Goal: Information Seeking & Learning: Compare options

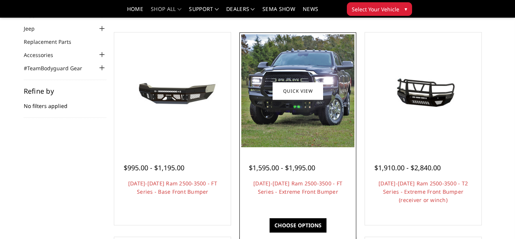
scroll to position [61, 0]
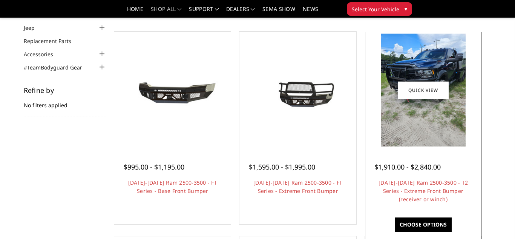
click at [401, 137] on img at bounding box center [423, 90] width 85 height 113
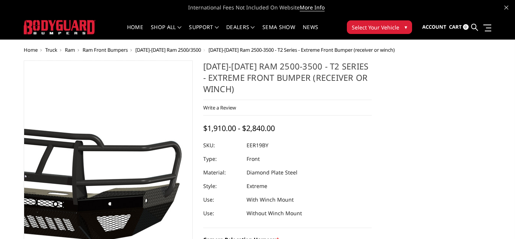
click at [141, 167] on img at bounding box center [47, 174] width 483 height 226
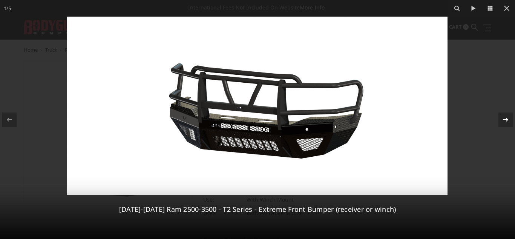
click at [509, 119] on icon at bounding box center [506, 119] width 9 height 9
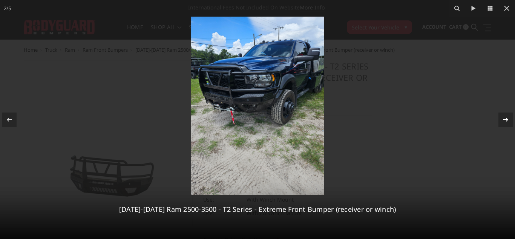
click at [509, 119] on icon at bounding box center [506, 119] width 9 height 9
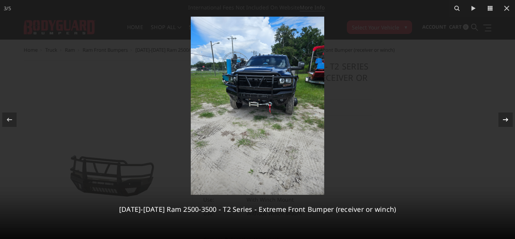
click at [509, 119] on icon at bounding box center [506, 119] width 9 height 9
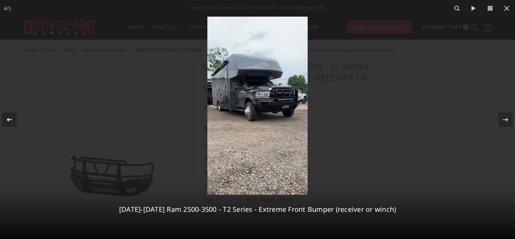
click at [16, 119] on div at bounding box center [9, 119] width 14 height 14
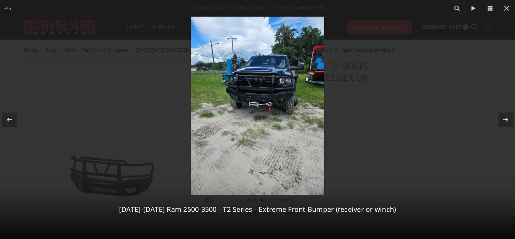
click at [216, 100] on img at bounding box center [258, 106] width 134 height 178
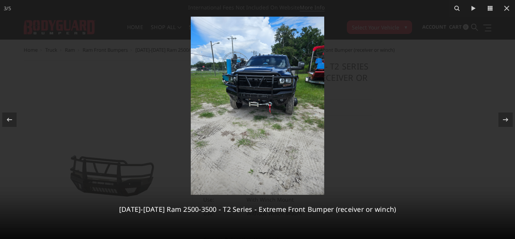
click at [274, 89] on img at bounding box center [258, 106] width 134 height 178
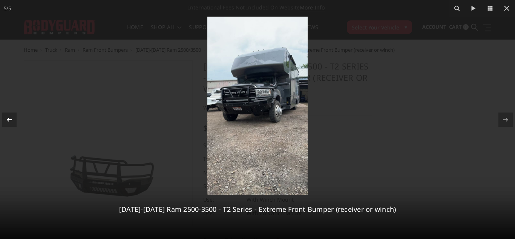
click at [10, 117] on icon at bounding box center [9, 119] width 9 height 9
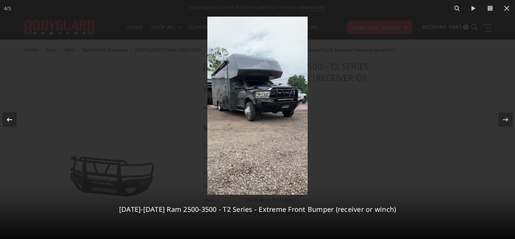
click at [11, 117] on icon at bounding box center [9, 119] width 9 height 9
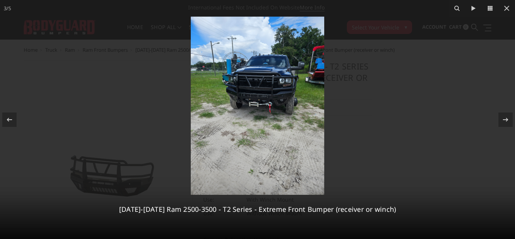
click at [265, 80] on img at bounding box center [258, 106] width 134 height 178
click at [275, 98] on img at bounding box center [258, 106] width 134 height 178
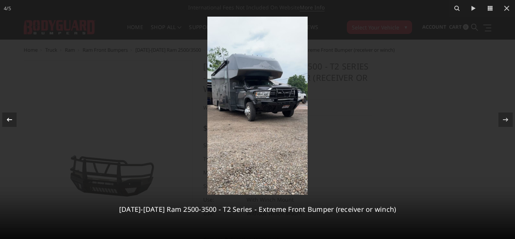
click at [12, 113] on div at bounding box center [9, 119] width 14 height 14
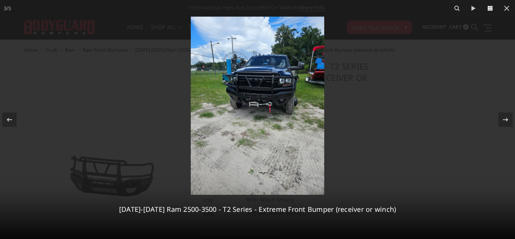
click at [491, 5] on icon at bounding box center [490, 8] width 9 height 9
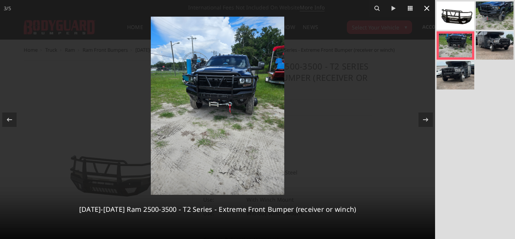
click at [427, 8] on icon at bounding box center [427, 8] width 5 height 5
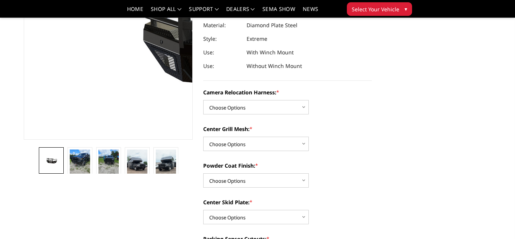
scroll to position [123, 0]
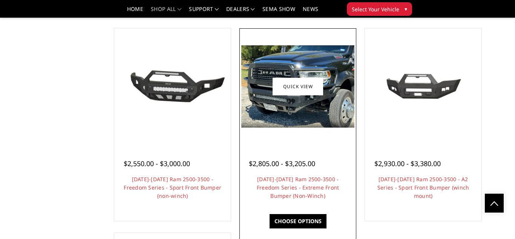
scroll to position [473, 0]
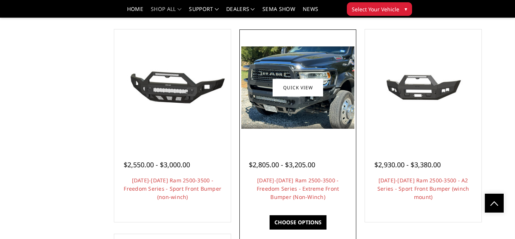
click at [275, 105] on img at bounding box center [298, 87] width 113 height 82
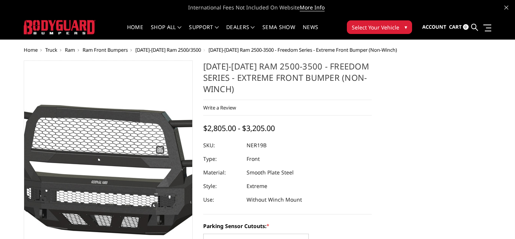
click at [107, 173] on img at bounding box center [110, 174] width 483 height 226
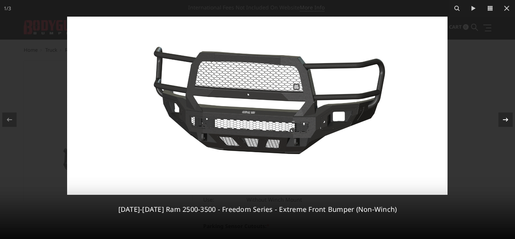
click at [506, 117] on icon at bounding box center [506, 119] width 9 height 9
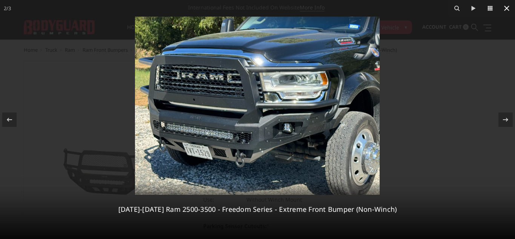
click at [508, 8] on icon at bounding box center [507, 8] width 5 height 5
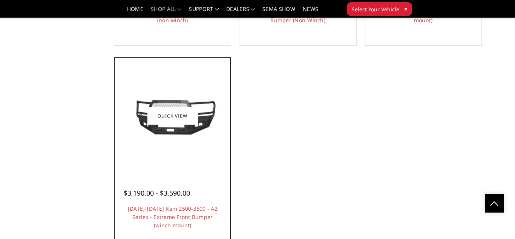
scroll to position [650, 0]
click at [189, 149] on div at bounding box center [172, 115] width 113 height 113
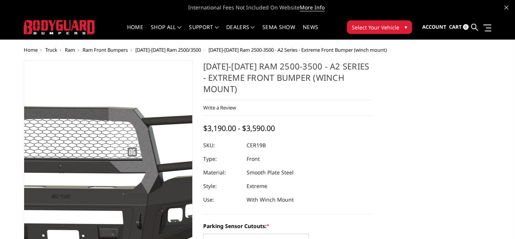
click at [128, 191] on img at bounding box center [72, 174] width 483 height 217
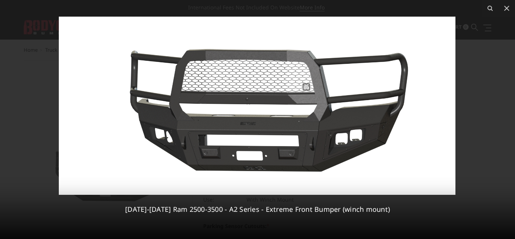
click at [292, 109] on img at bounding box center [257, 106] width 397 height 178
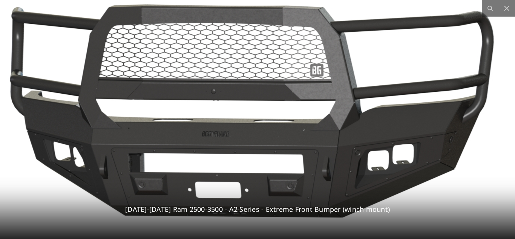
click at [292, 109] on img at bounding box center [231, 103] width 691 height 310
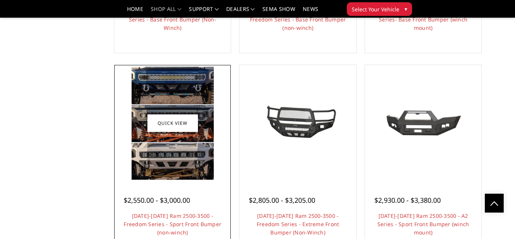
scroll to position [438, 0]
